Goal: Information Seeking & Learning: Learn about a topic

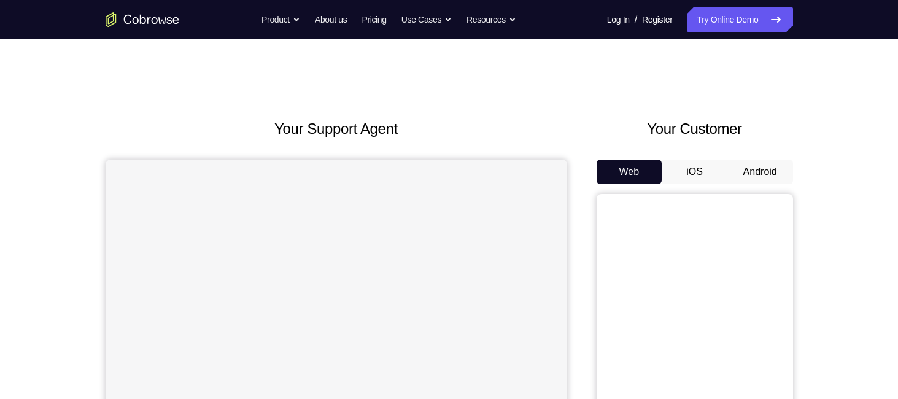
click at [757, 165] on button "Android" at bounding box center [760, 172] width 66 height 25
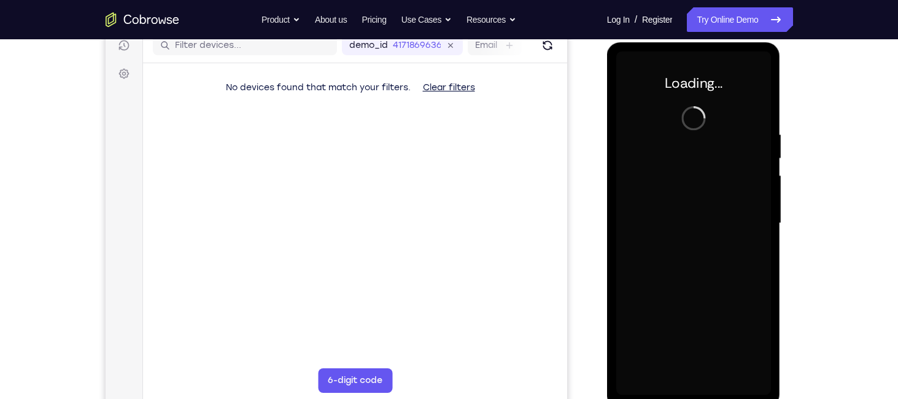
scroll to position [162, 0]
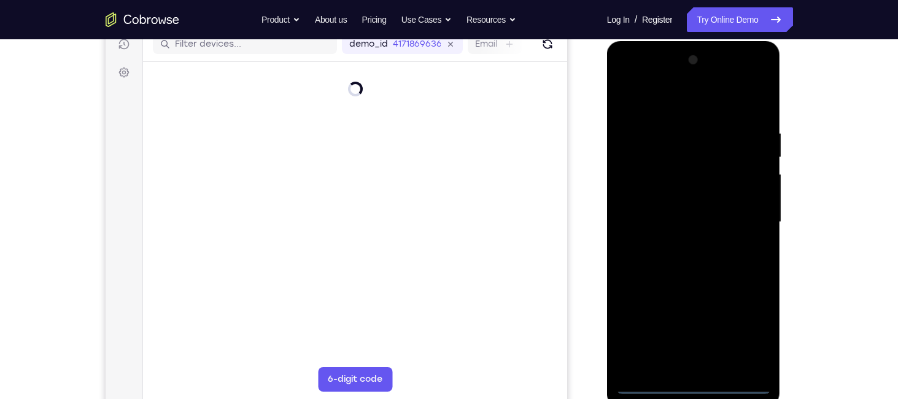
click at [691, 381] on div at bounding box center [693, 222] width 155 height 344
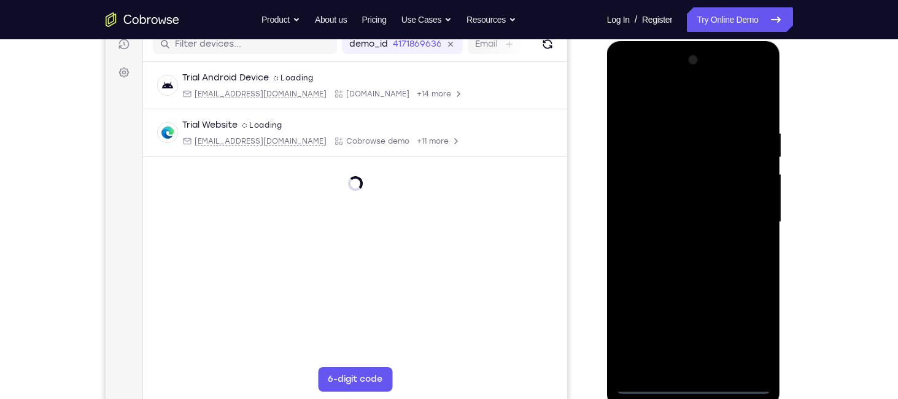
drag, startPoint x: 691, startPoint y: 381, endPoint x: 650, endPoint y: 384, distance: 41.9
click at [650, 384] on div at bounding box center [693, 222] width 155 height 344
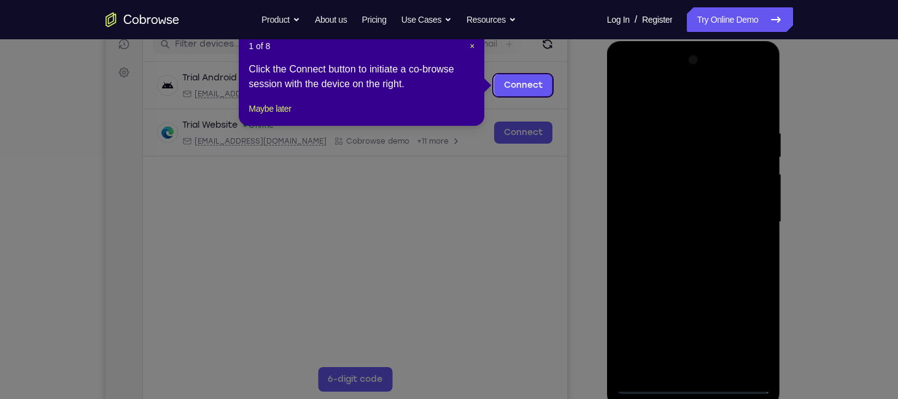
click at [653, 382] on icon at bounding box center [453, 199] width 907 height 399
click at [723, 260] on icon at bounding box center [453, 199] width 907 height 399
click at [472, 42] on span "×" at bounding box center [472, 46] width 5 height 10
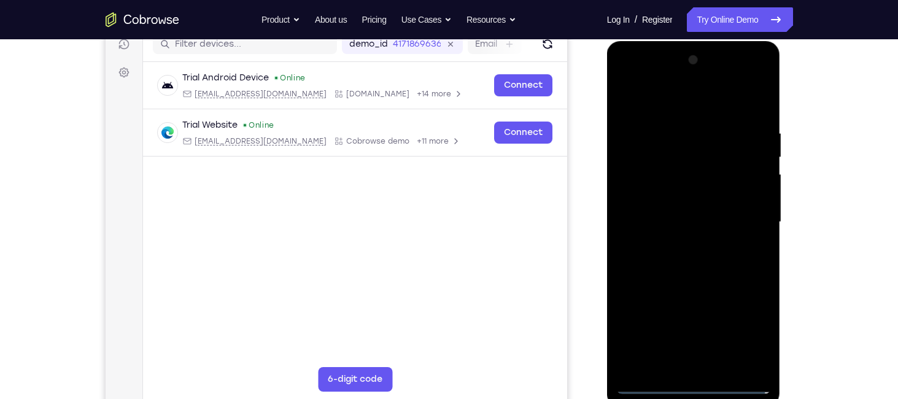
click at [696, 385] on div at bounding box center [693, 222] width 155 height 344
click at [750, 328] on div at bounding box center [693, 222] width 155 height 344
click at [723, 218] on div at bounding box center [693, 222] width 155 height 344
click at [648, 382] on div at bounding box center [693, 222] width 155 height 344
click at [747, 334] on div at bounding box center [693, 222] width 155 height 344
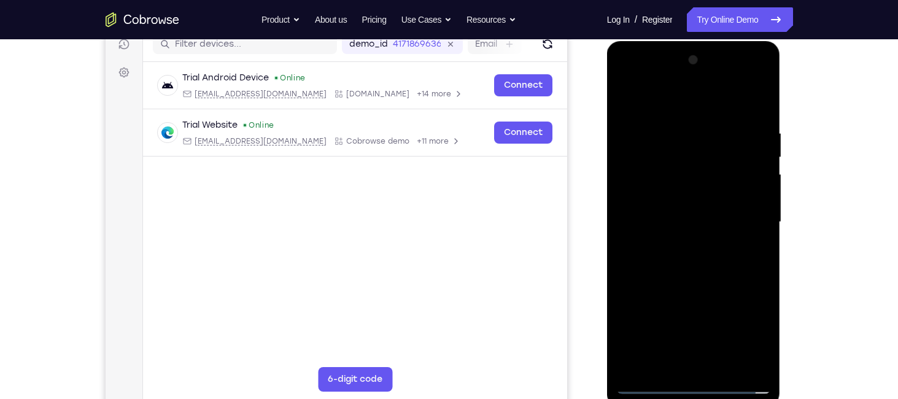
click at [730, 288] on div at bounding box center [693, 222] width 155 height 344
click at [723, 337] on div at bounding box center [693, 222] width 155 height 344
click at [648, 314] on div at bounding box center [693, 222] width 155 height 344
click at [685, 292] on div at bounding box center [693, 222] width 155 height 344
click at [628, 316] on div at bounding box center [693, 222] width 155 height 344
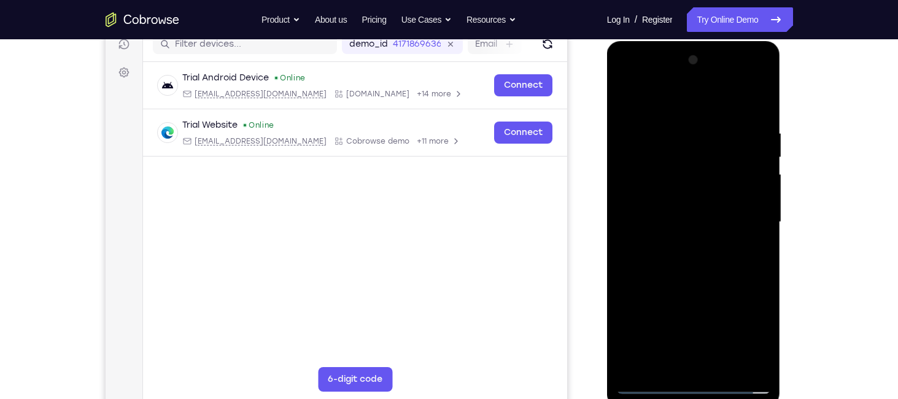
click at [762, 359] on div at bounding box center [693, 222] width 155 height 344
click at [654, 155] on div at bounding box center [693, 222] width 155 height 344
click at [693, 285] on div at bounding box center [693, 222] width 155 height 344
click at [624, 72] on div at bounding box center [693, 222] width 155 height 344
click at [707, 96] on div at bounding box center [693, 222] width 155 height 344
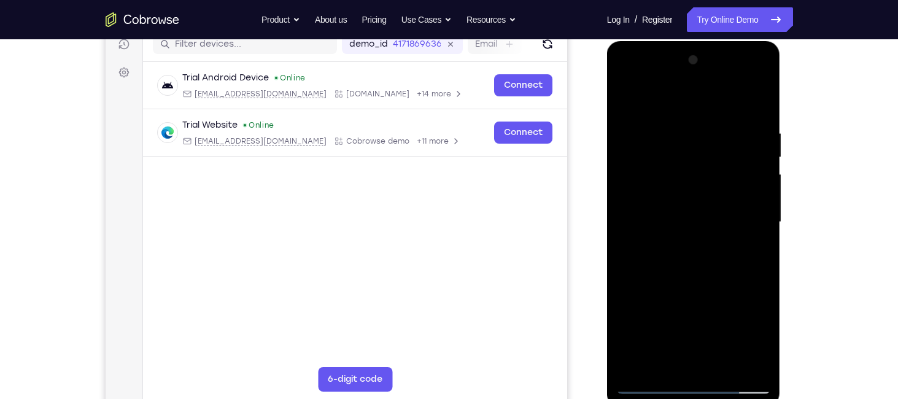
click at [641, 187] on div at bounding box center [693, 222] width 155 height 344
click at [678, 239] on div at bounding box center [693, 222] width 155 height 344
click at [659, 203] on div at bounding box center [693, 222] width 155 height 344
click at [666, 195] on div at bounding box center [693, 222] width 155 height 344
click at [711, 219] on div at bounding box center [693, 222] width 155 height 344
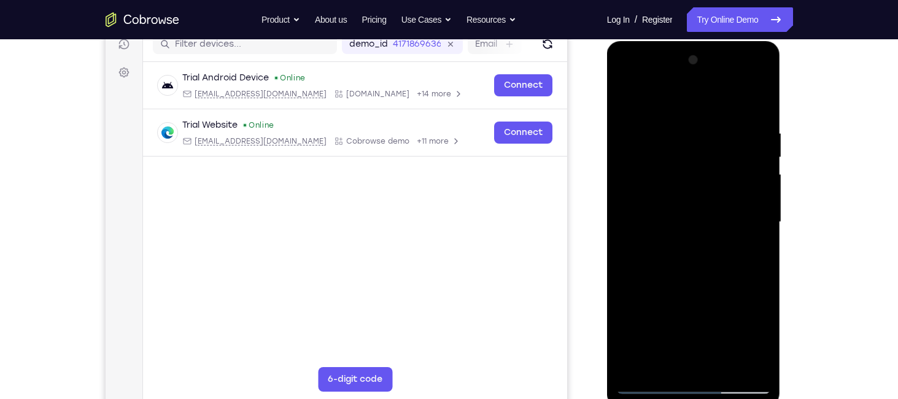
click at [698, 261] on div at bounding box center [693, 222] width 155 height 344
click at [693, 274] on div at bounding box center [693, 222] width 155 height 344
click at [764, 94] on div at bounding box center [693, 222] width 155 height 344
click at [723, 362] on div at bounding box center [693, 222] width 155 height 344
click at [696, 281] on div at bounding box center [693, 222] width 155 height 344
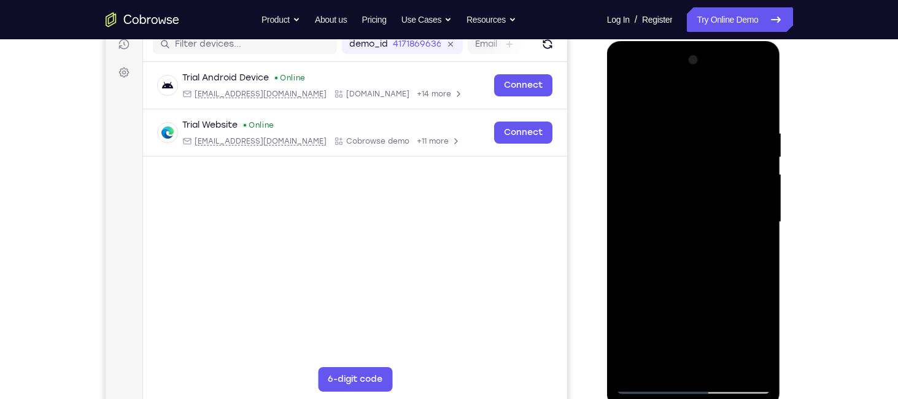
click at [703, 204] on div at bounding box center [693, 222] width 155 height 344
click at [680, 357] on div at bounding box center [693, 222] width 155 height 344
click at [752, 250] on div at bounding box center [693, 222] width 155 height 344
click at [744, 249] on div at bounding box center [693, 222] width 155 height 344
click at [755, 246] on div at bounding box center [693, 222] width 155 height 344
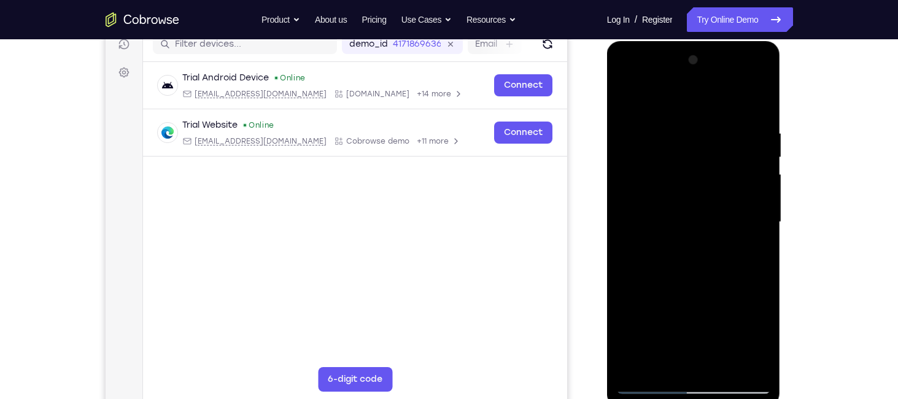
click at [619, 72] on div at bounding box center [693, 222] width 155 height 344
click at [639, 187] on div at bounding box center [693, 222] width 155 height 344
click at [680, 122] on div at bounding box center [693, 222] width 155 height 344
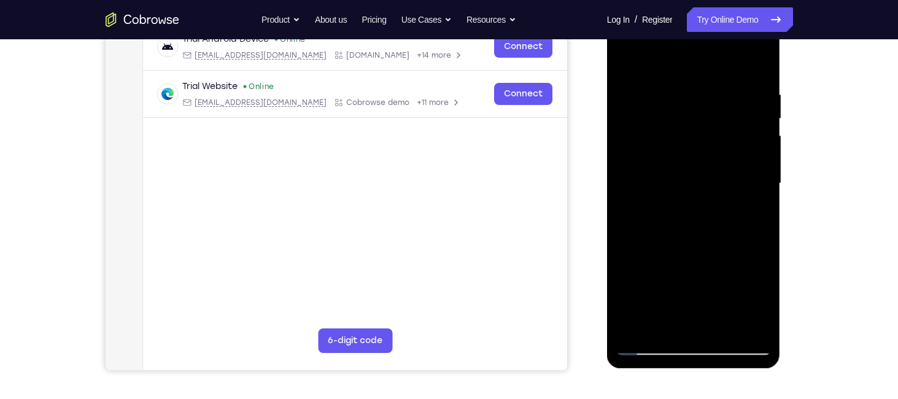
scroll to position [200, 0]
